Goal: Task Accomplishment & Management: Use online tool/utility

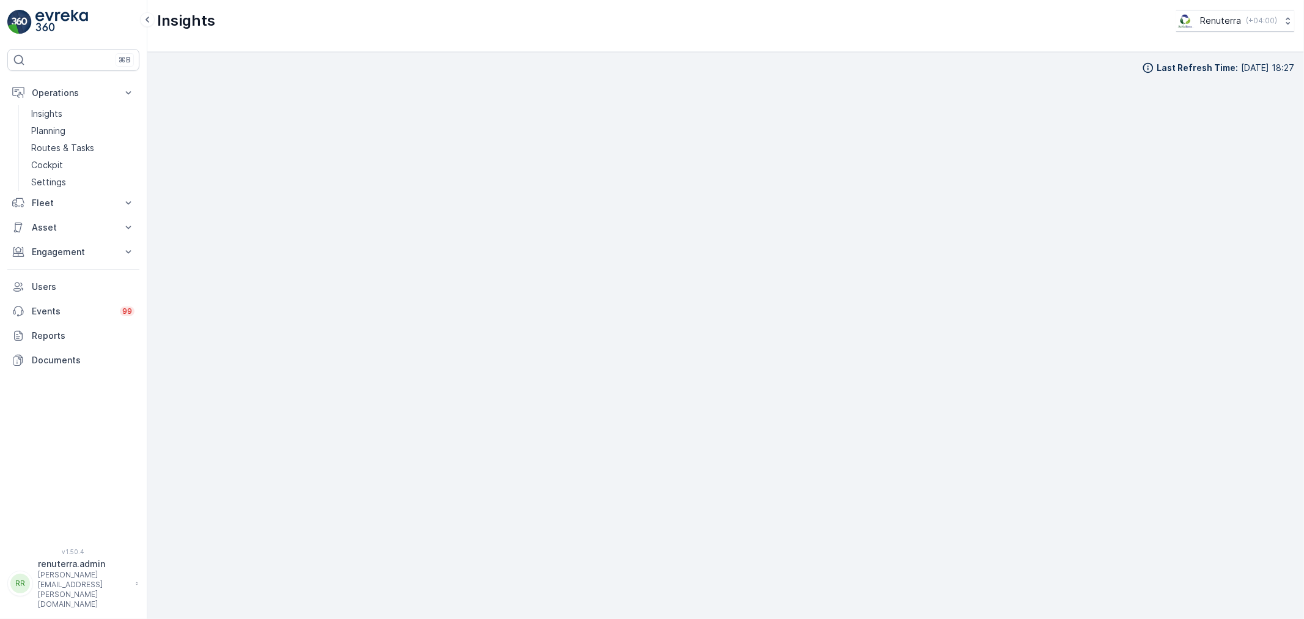
scroll to position [13, 0]
click at [54, 125] on p "Planning" at bounding box center [48, 131] width 34 height 12
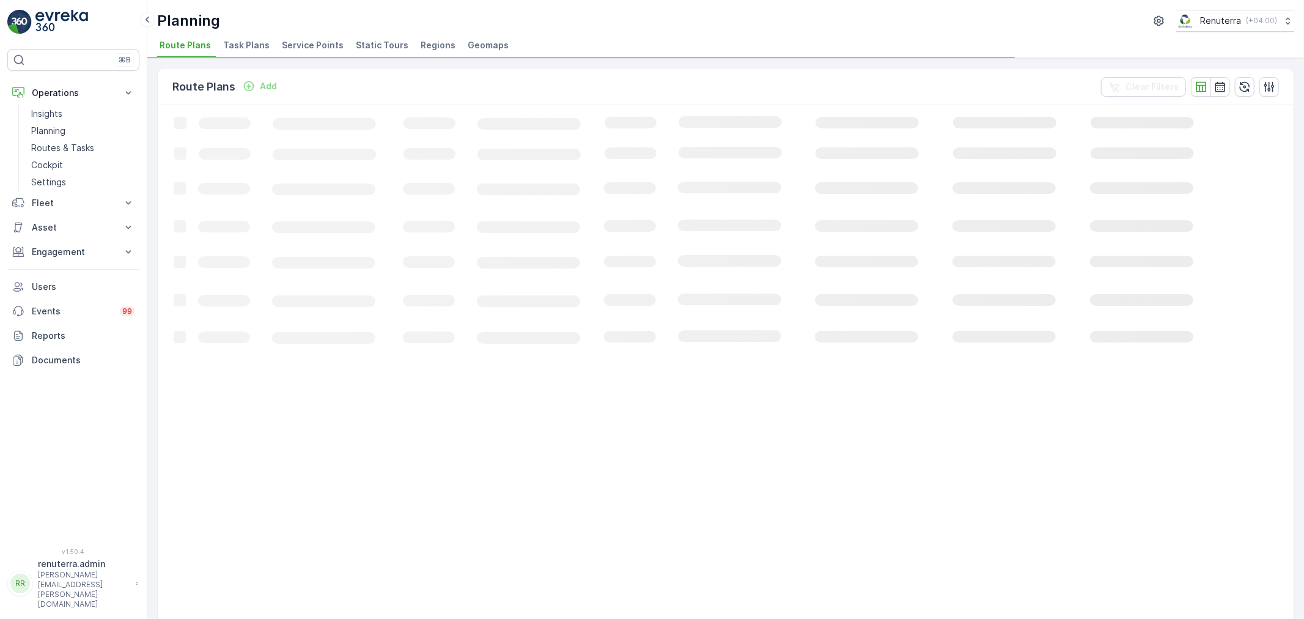
click at [314, 56] on li "Service Points" at bounding box center [313, 47] width 69 height 21
click at [314, 45] on span "Service Points" at bounding box center [313, 45] width 62 height 12
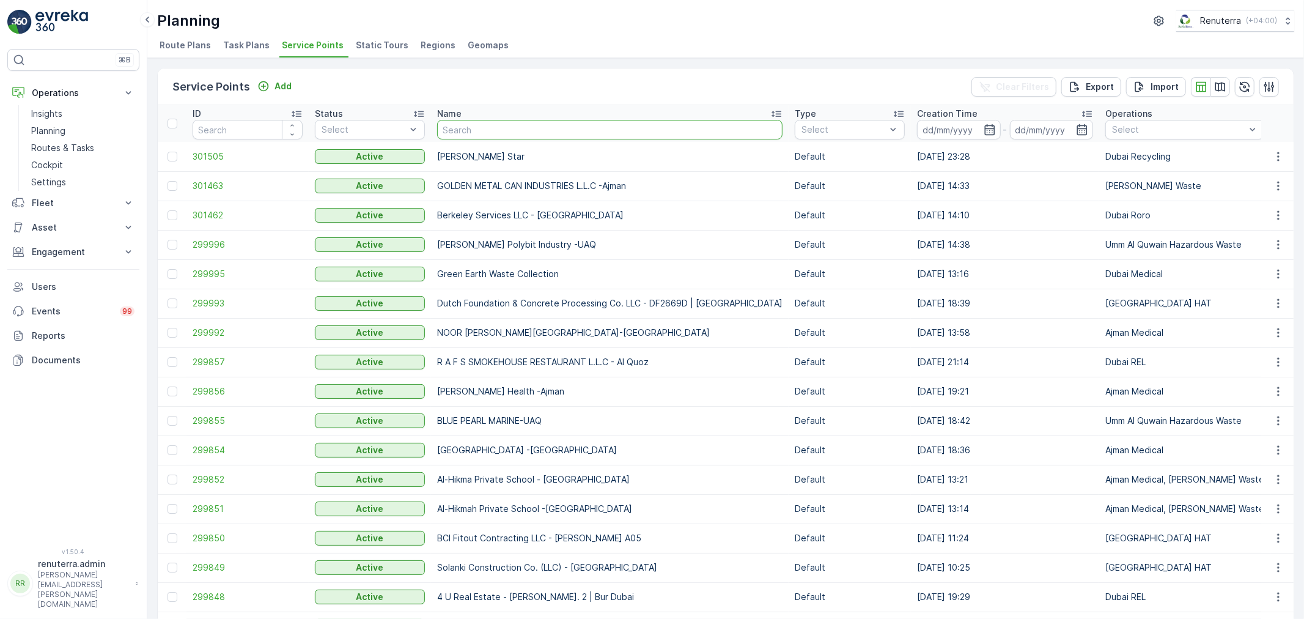
click at [469, 132] on input "text" at bounding box center [609, 130] width 345 height 20
type input "xz"
click at [491, 131] on input "text" at bounding box center [609, 130] width 345 height 20
type input "zahara"
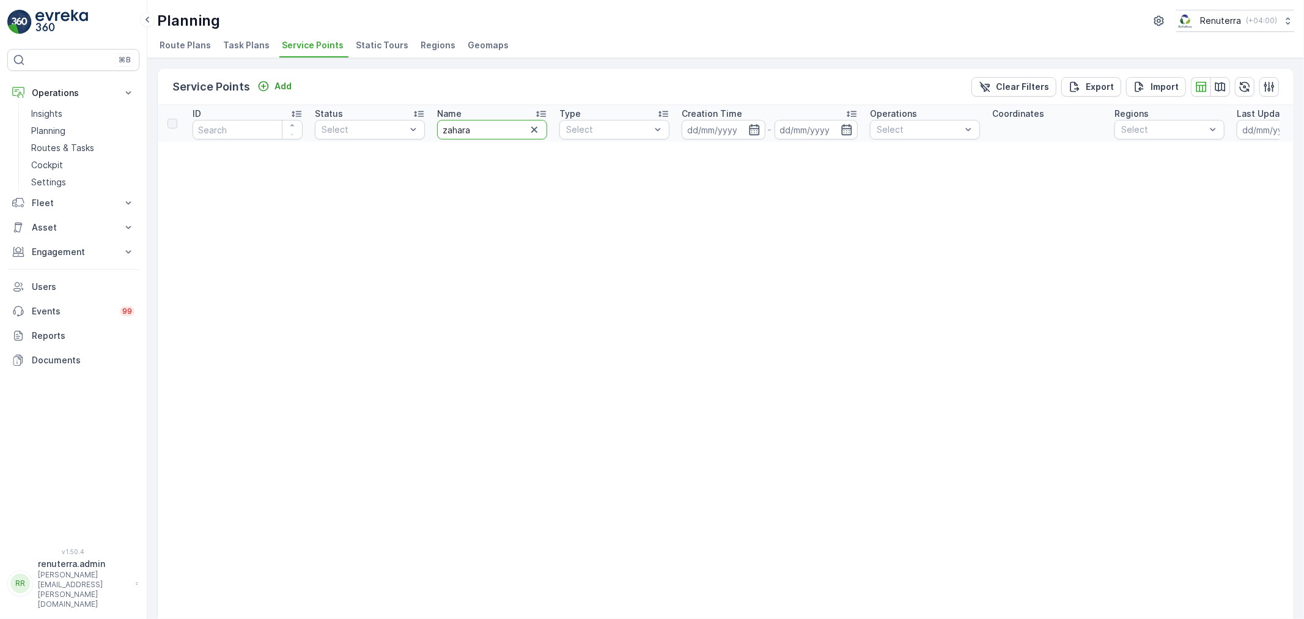
click at [490, 128] on input "zahara" at bounding box center [492, 130] width 110 height 20
type input "zaha"
click at [487, 138] on th "Name [PERSON_NAME]" at bounding box center [492, 123] width 122 height 37
click at [487, 138] on input "zaha" at bounding box center [492, 130] width 110 height 20
type input "zah"
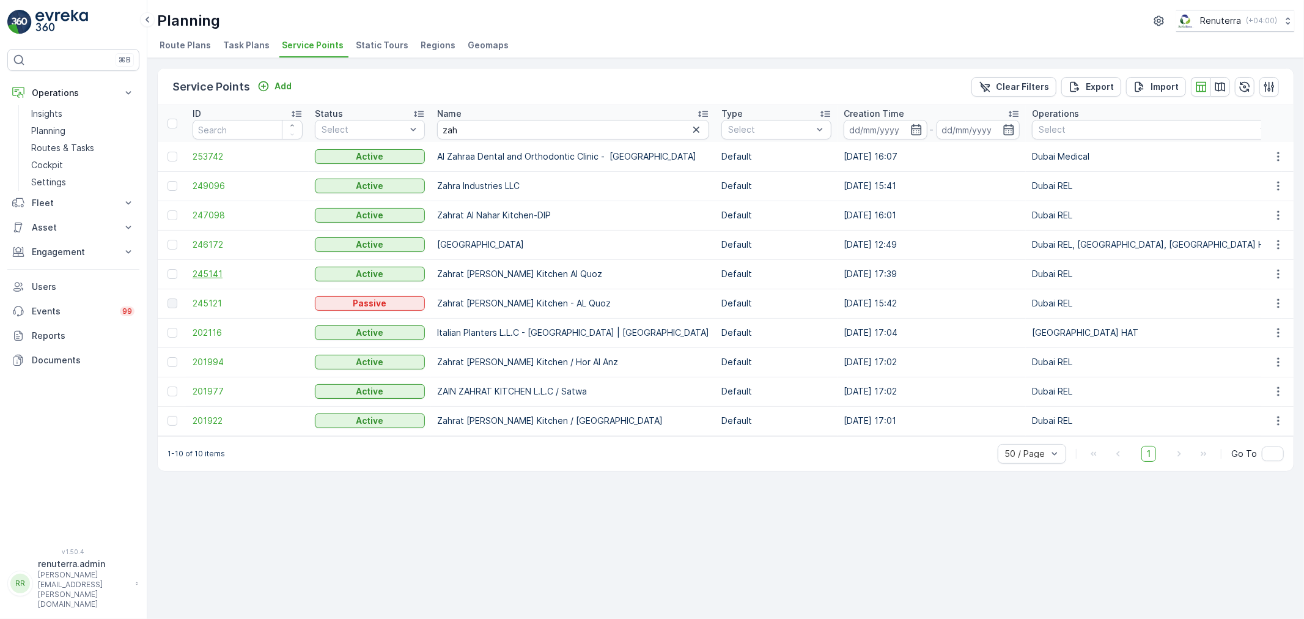
click at [199, 273] on span "245141" at bounding box center [248, 274] width 110 height 12
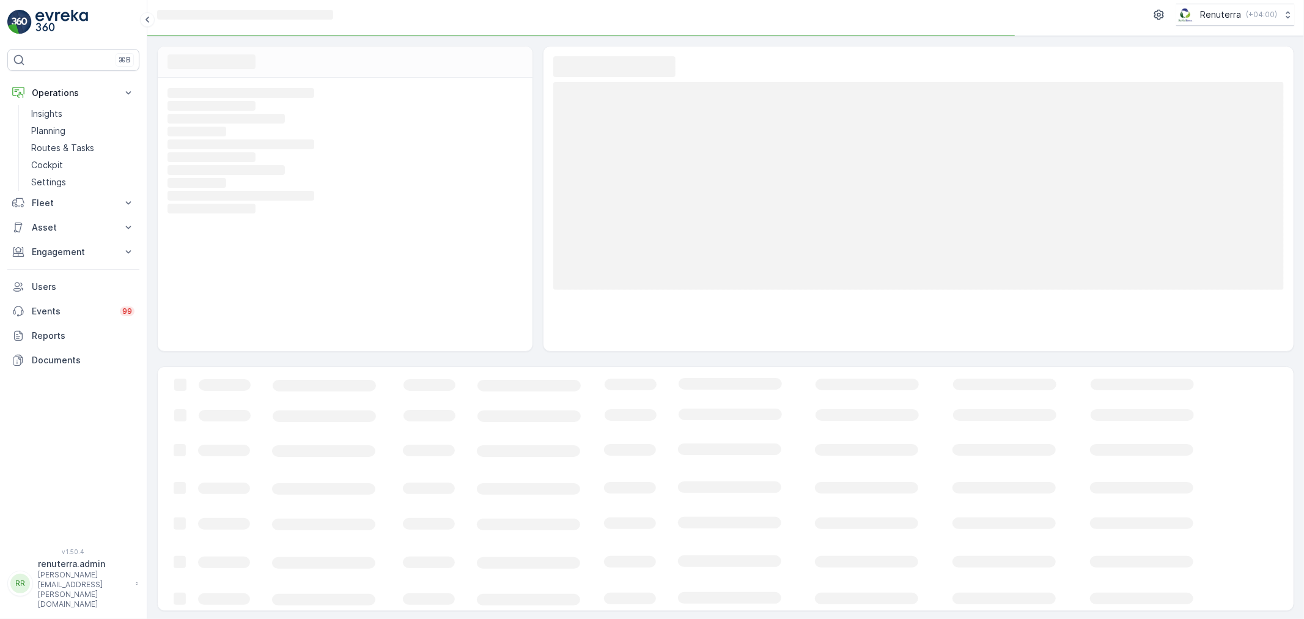
scroll to position [8, 0]
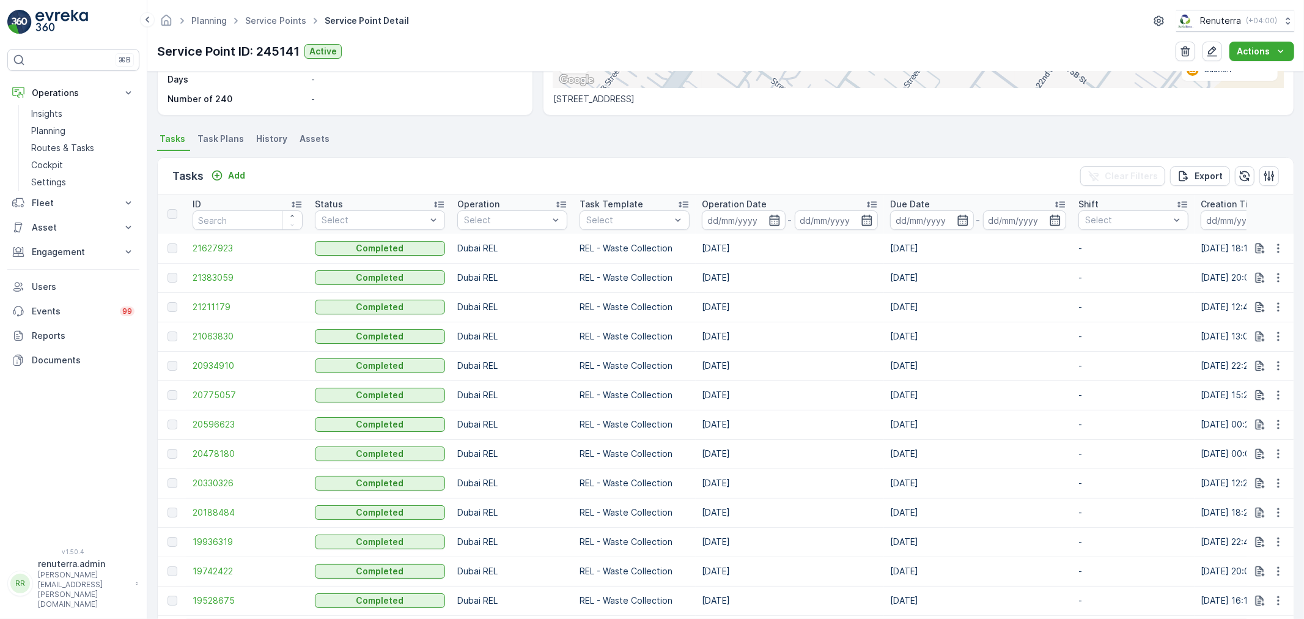
scroll to position [136, 0]
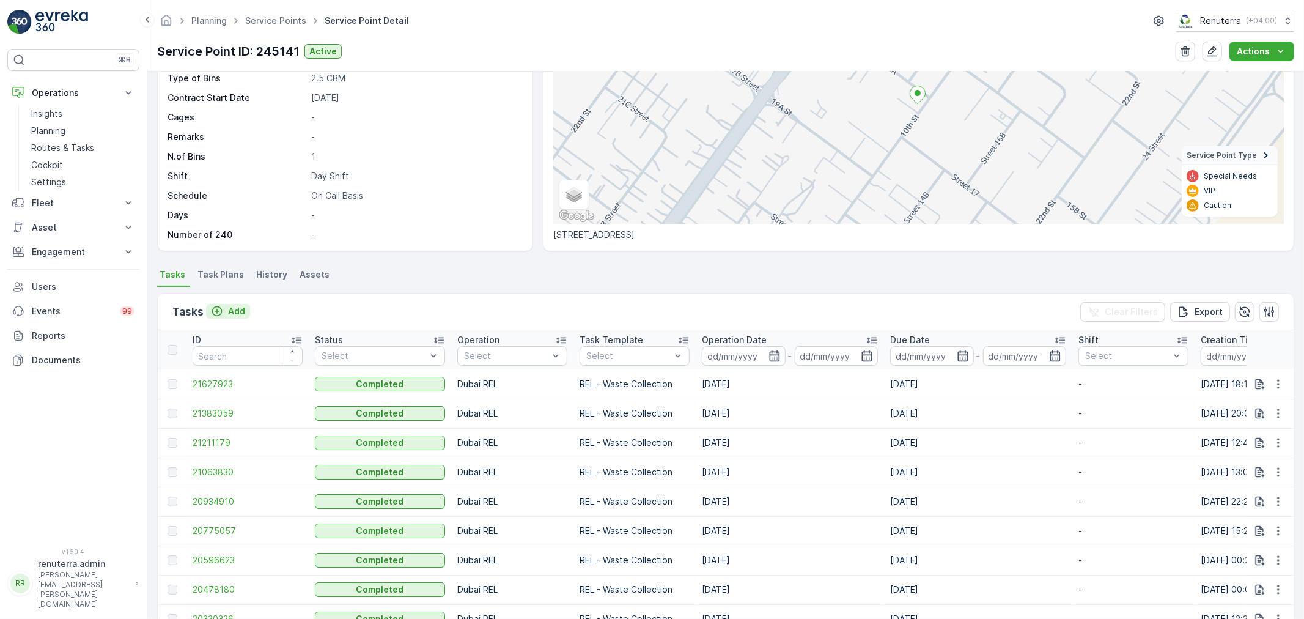
click at [222, 305] on icon "Add" at bounding box center [217, 311] width 12 height 12
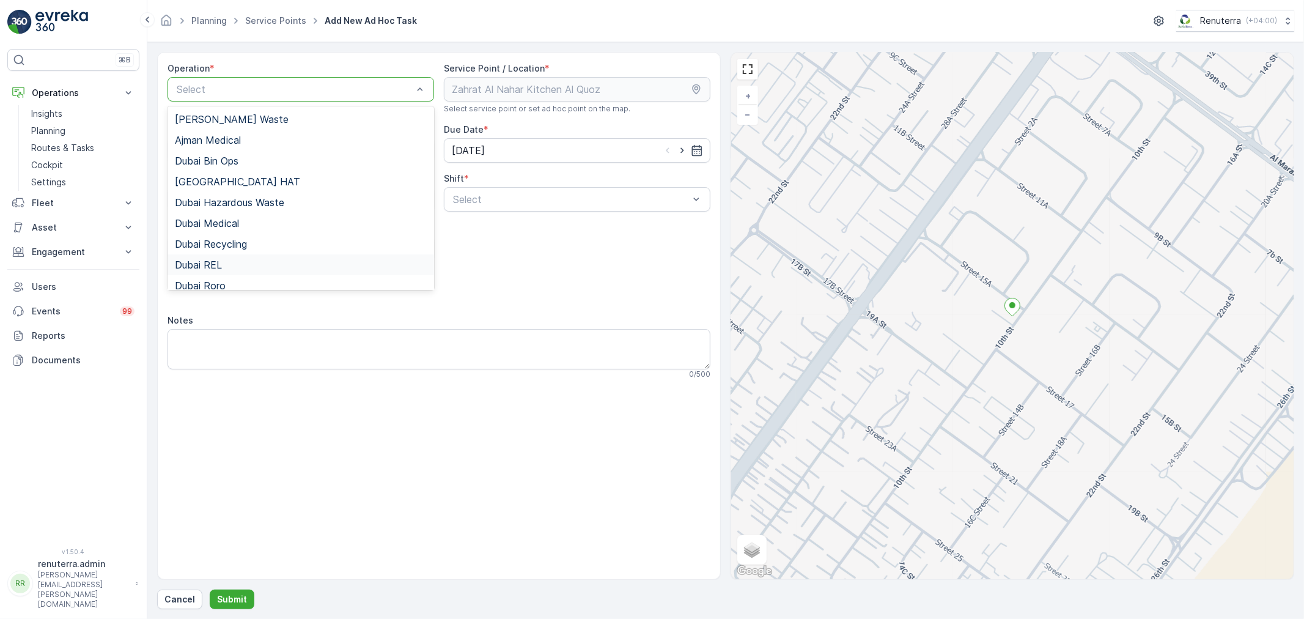
click at [217, 271] on div "Dubai REL" at bounding box center [300, 264] width 266 height 21
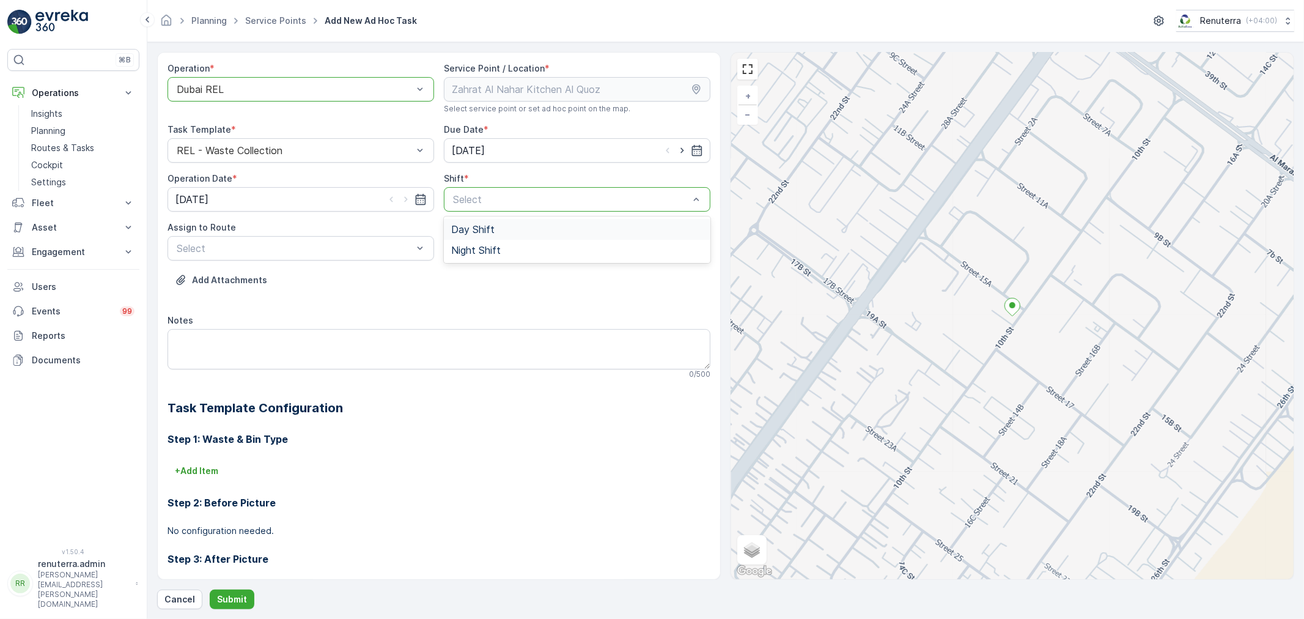
click at [477, 222] on div "Day Shift" at bounding box center [577, 229] width 266 height 21
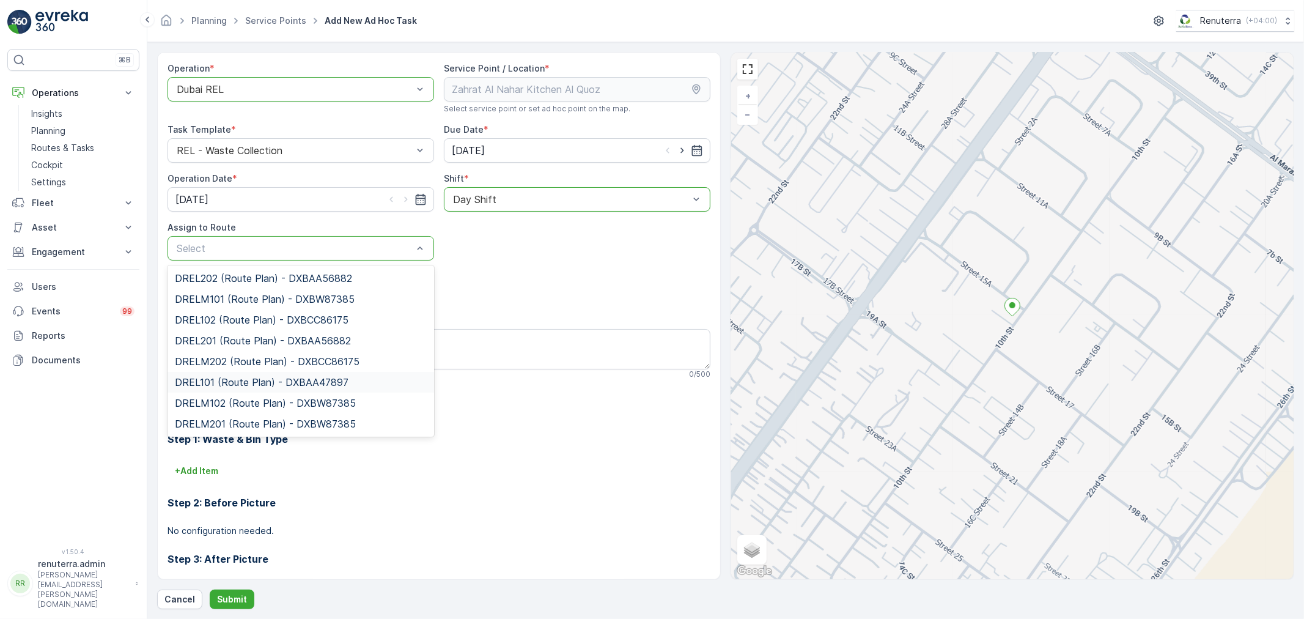
click at [227, 380] on span "DREL101 (Route Plan) - DXBAA47897" at bounding box center [262, 381] width 174 height 11
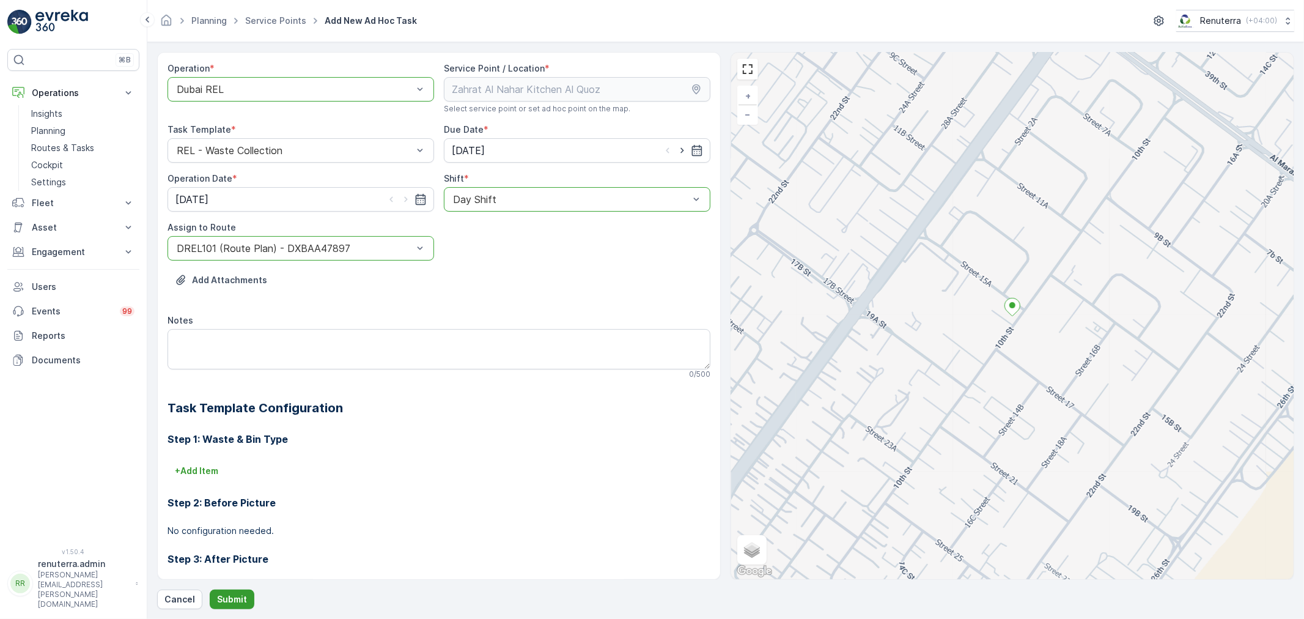
click at [218, 593] on p "Submit" at bounding box center [232, 599] width 30 height 12
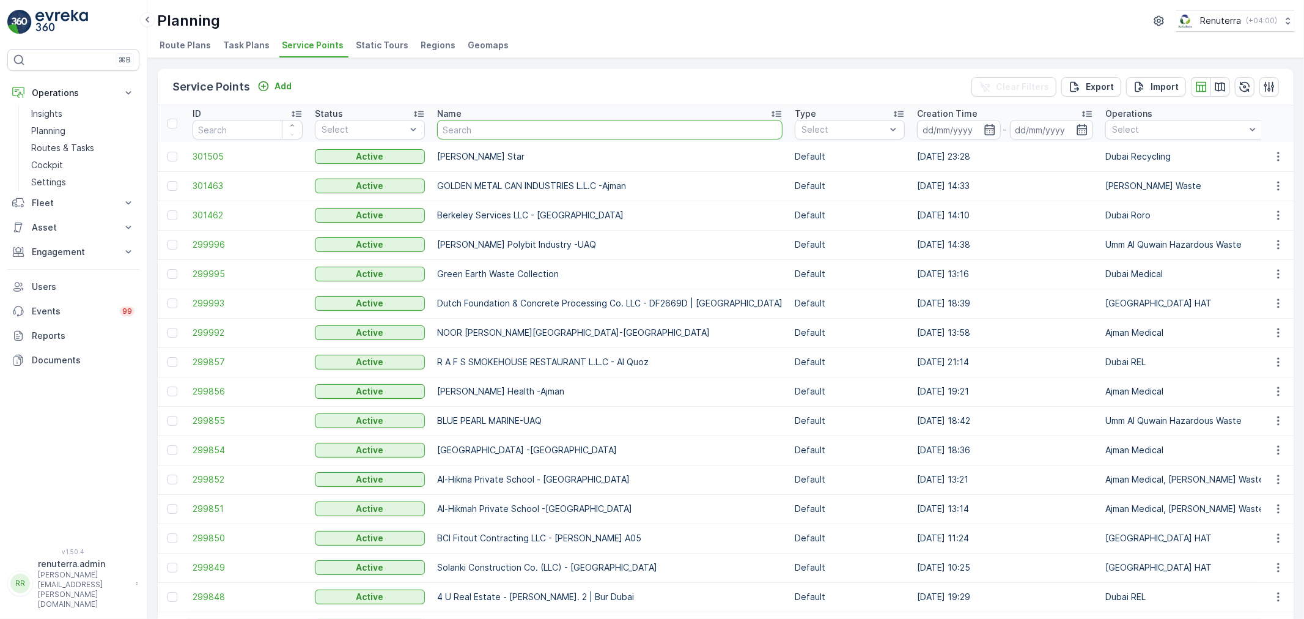
click at [510, 138] on input "text" at bounding box center [609, 130] width 345 height 20
type input "park"
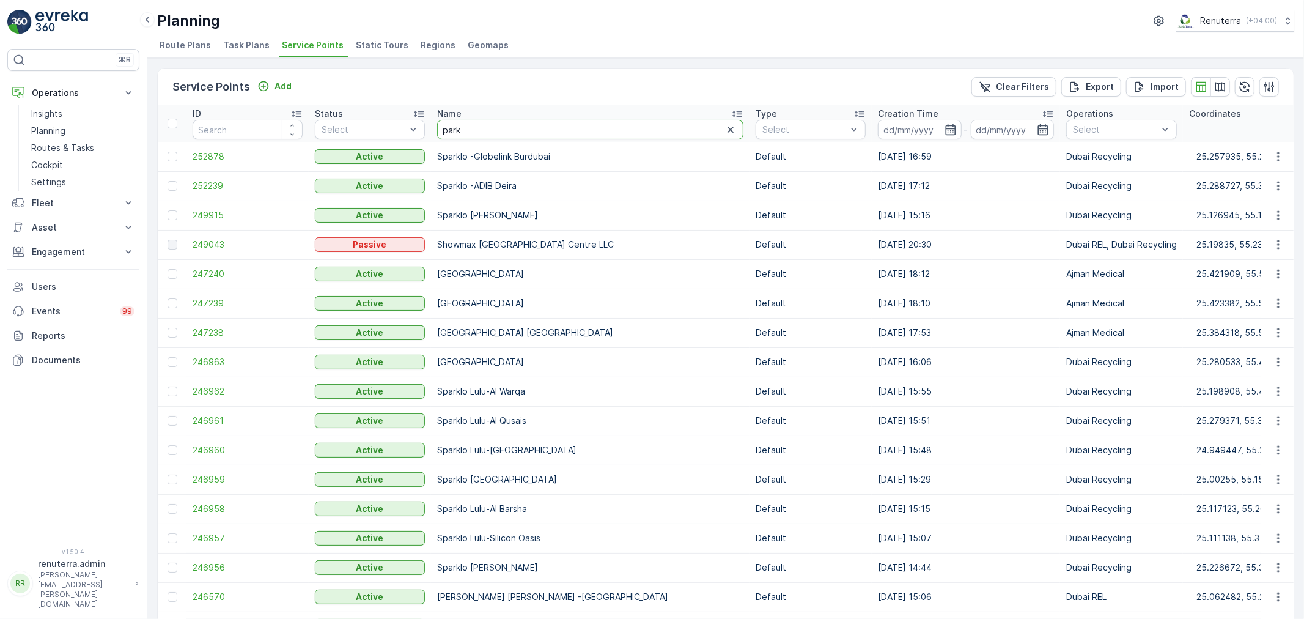
click at [569, 129] on input "park" at bounding box center [590, 130] width 306 height 20
type input "sparkl"
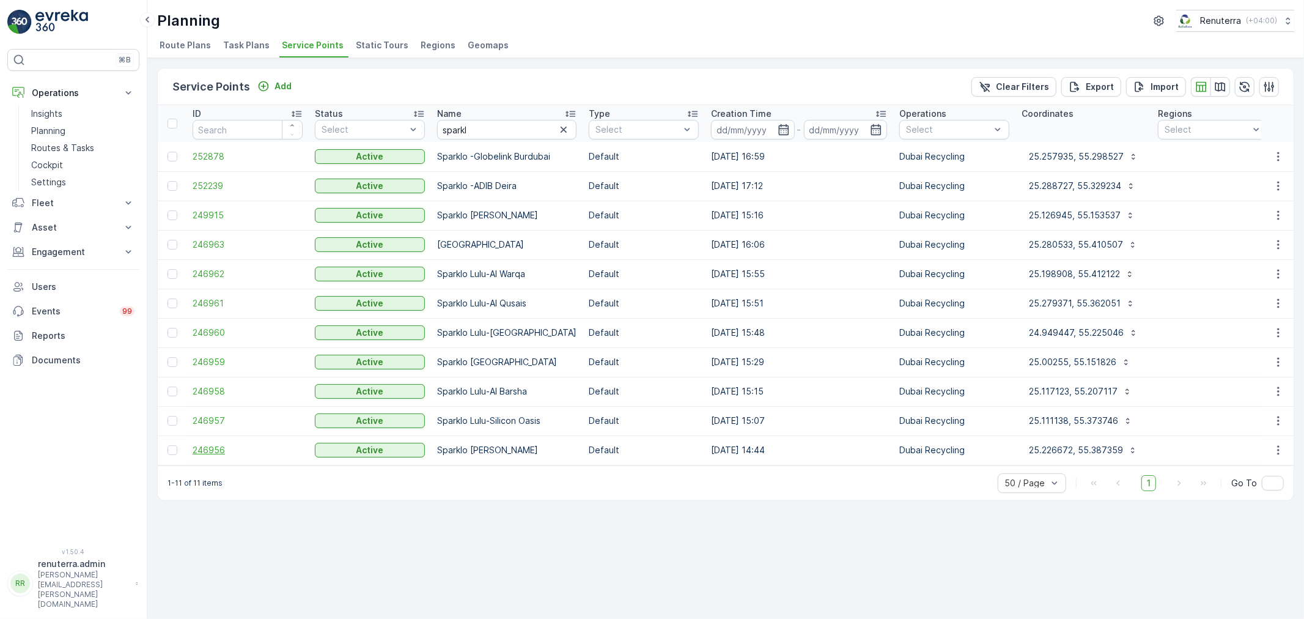
click at [193, 453] on span "246956" at bounding box center [248, 450] width 110 height 12
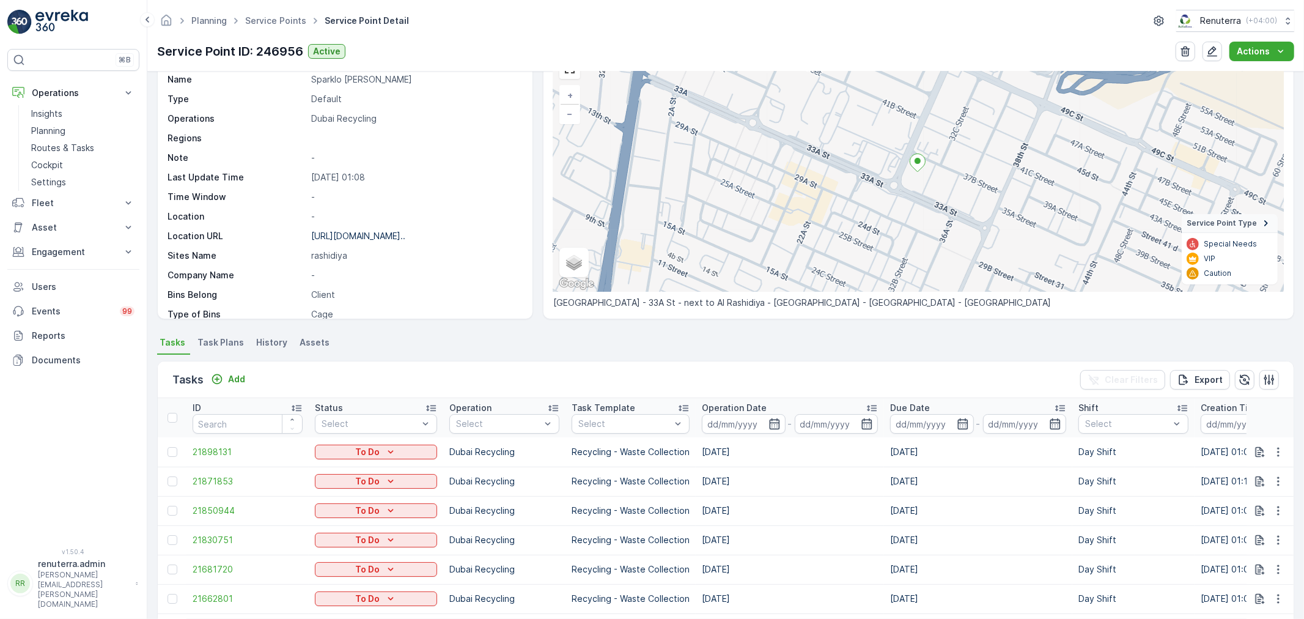
scroll to position [407, 0]
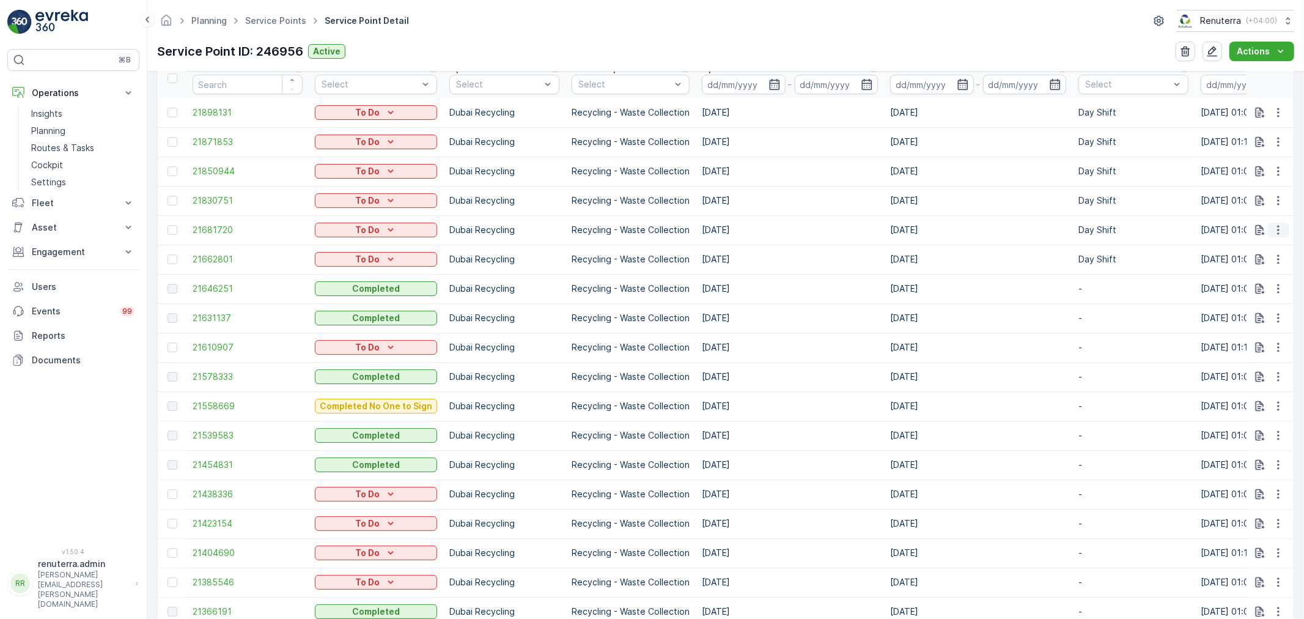
click at [1277, 226] on icon "button" at bounding box center [1278, 230] width 2 height 9
click at [1259, 277] on span "Change Route" at bounding box center [1246, 281] width 59 height 12
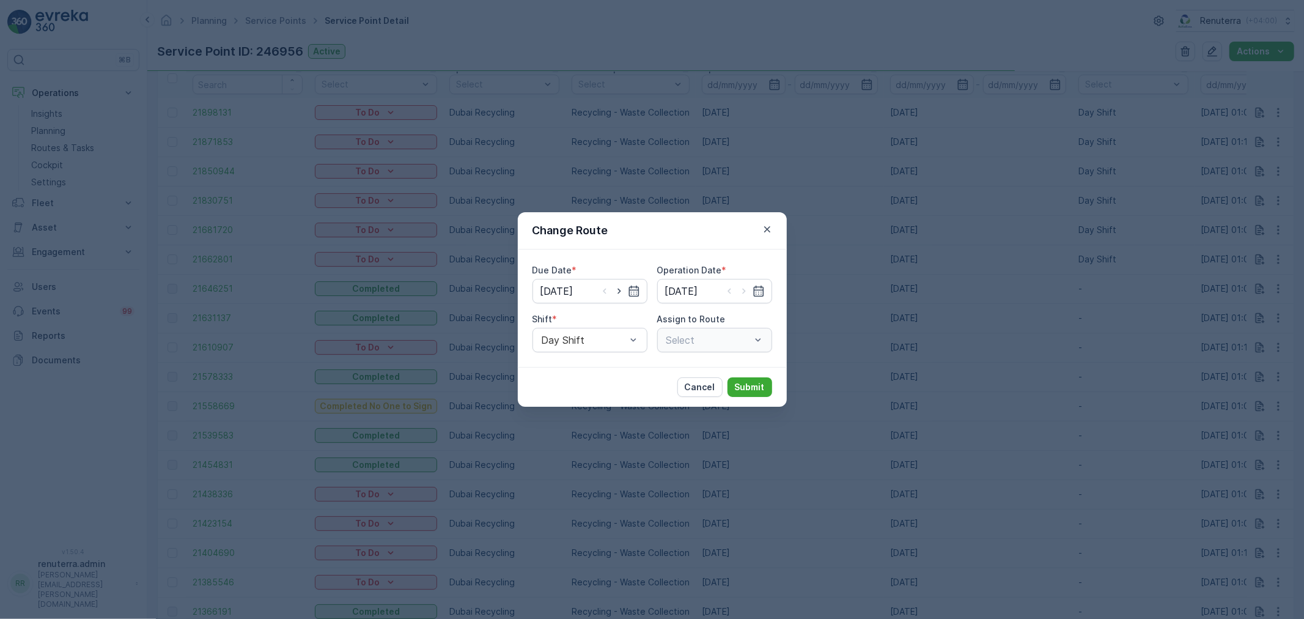
type input "[DATE]"
click at [692, 389] on p "Cancel" at bounding box center [700, 387] width 31 height 12
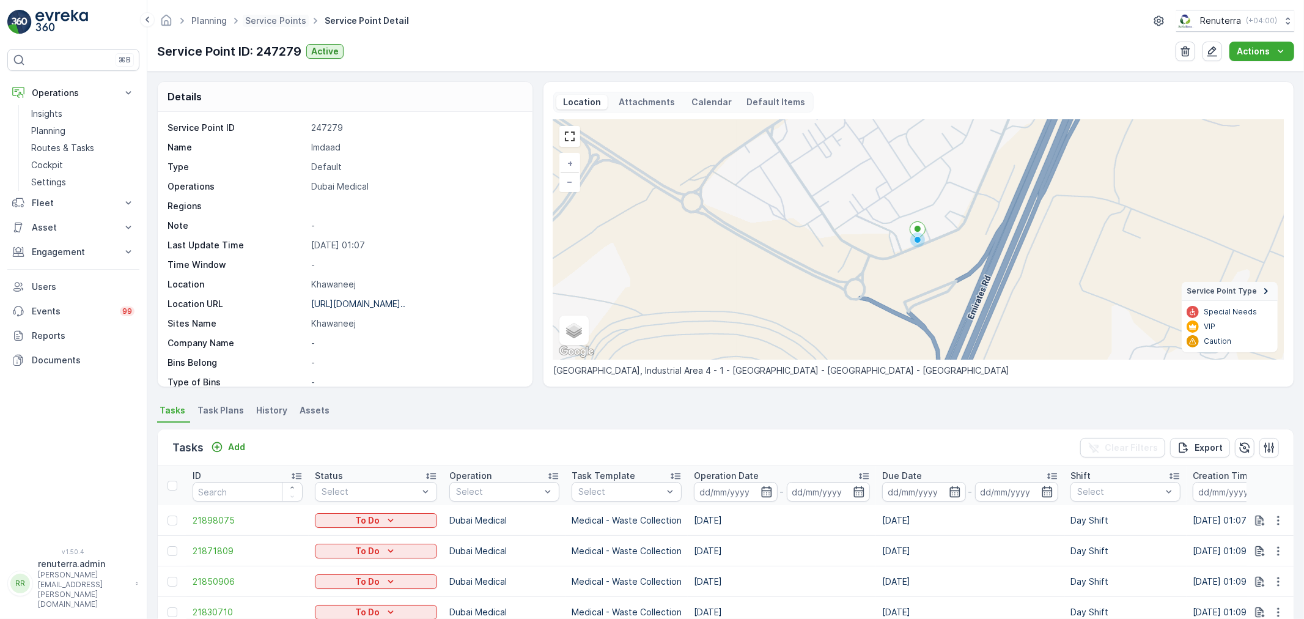
click at [276, 15] on span "Service Points" at bounding box center [276, 21] width 66 height 12
